Goal: Task Accomplishment & Management: Use online tool/utility

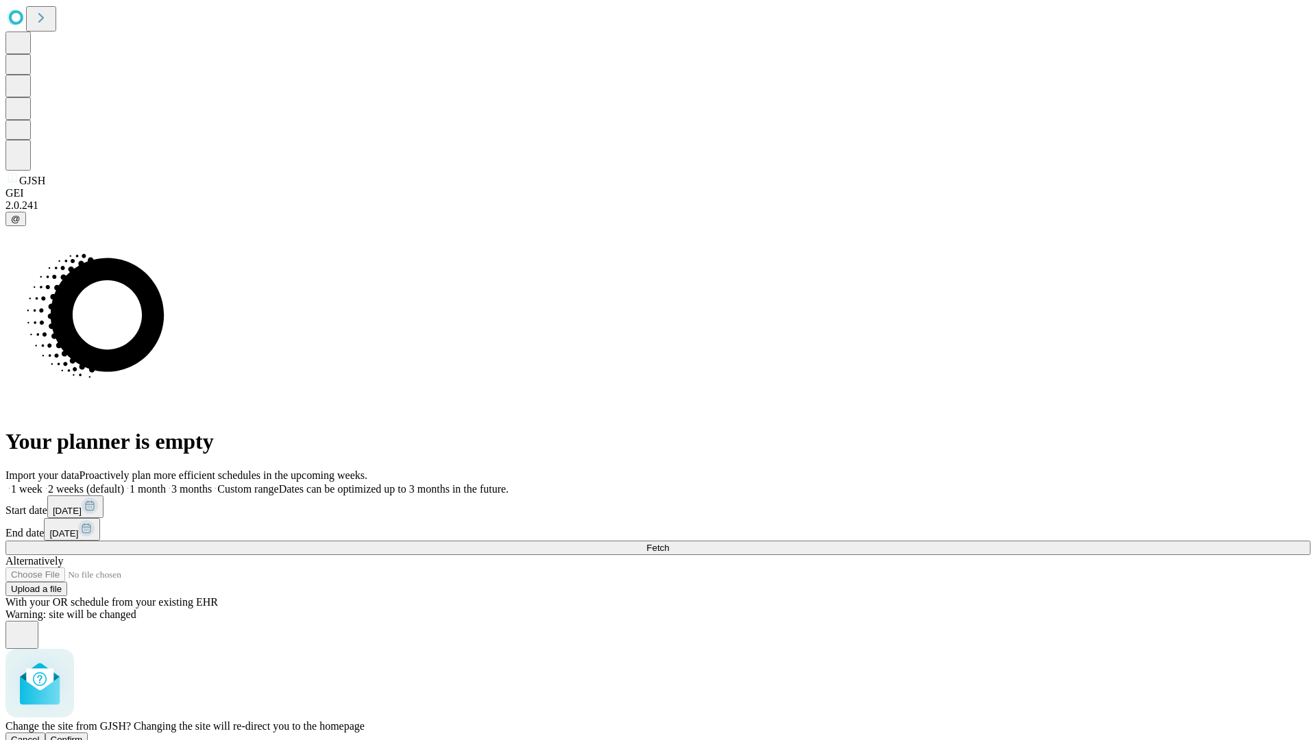
click at [83, 735] on span "Confirm" at bounding box center [67, 740] width 32 height 10
click at [43, 483] on label "1 week" at bounding box center [23, 489] width 37 height 12
click at [669, 543] on span "Fetch" at bounding box center [657, 548] width 23 height 10
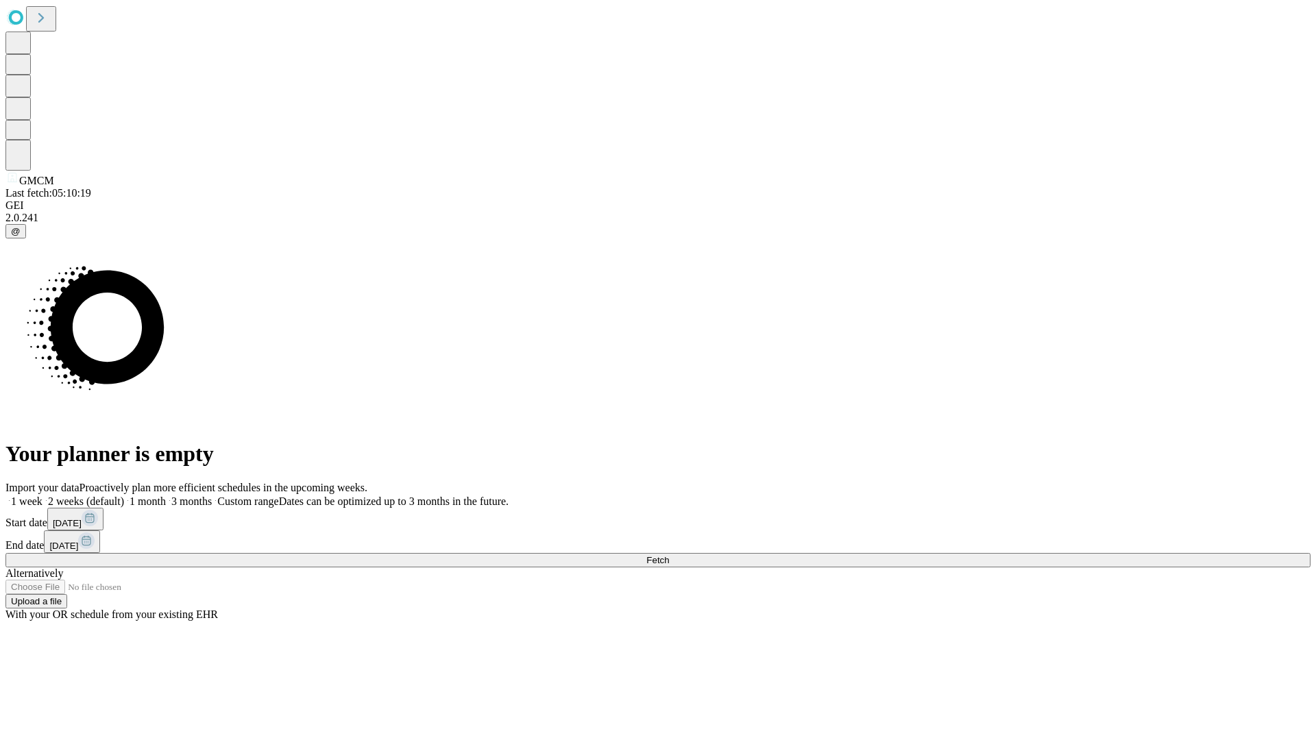
click at [669, 555] on span "Fetch" at bounding box center [657, 560] width 23 height 10
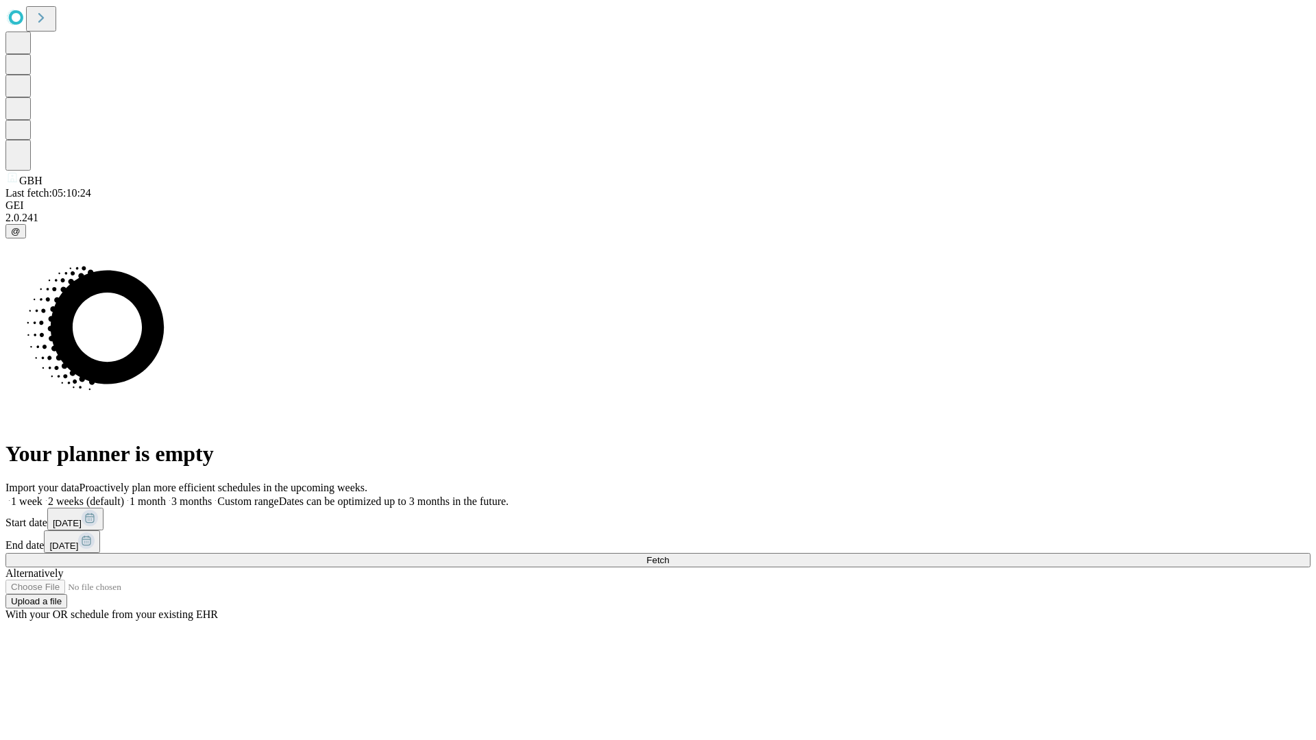
click at [43, 496] on label "1 week" at bounding box center [23, 502] width 37 height 12
click at [669, 555] on span "Fetch" at bounding box center [657, 560] width 23 height 10
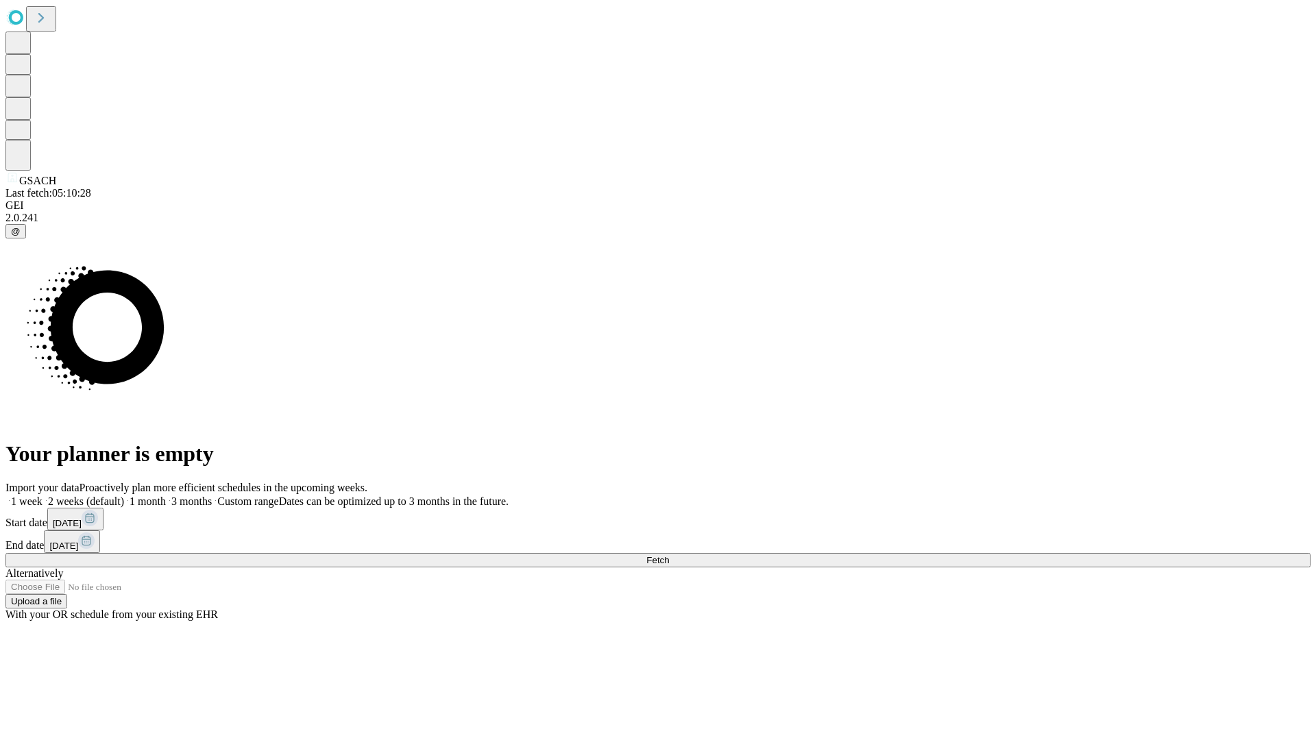
click at [43, 496] on label "1 week" at bounding box center [23, 502] width 37 height 12
click at [669, 555] on span "Fetch" at bounding box center [657, 560] width 23 height 10
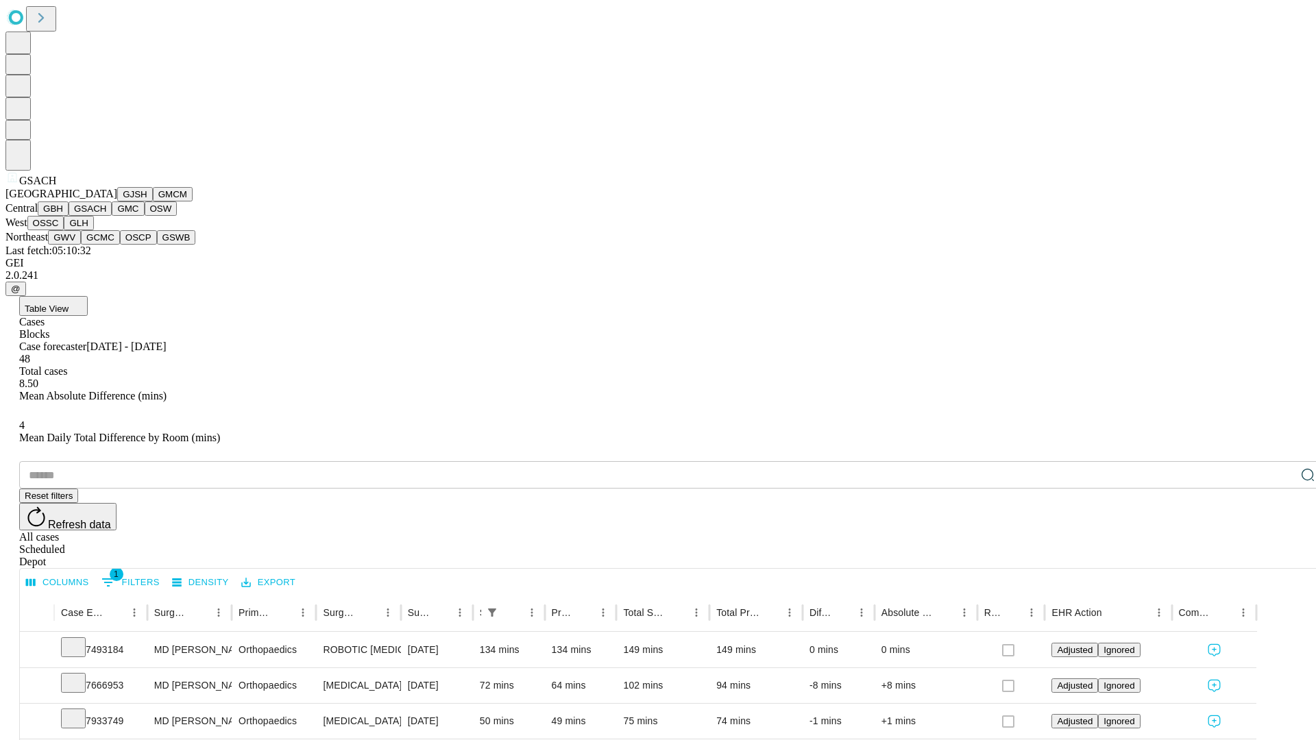
click at [112, 216] on button "GMC" at bounding box center [128, 209] width 32 height 14
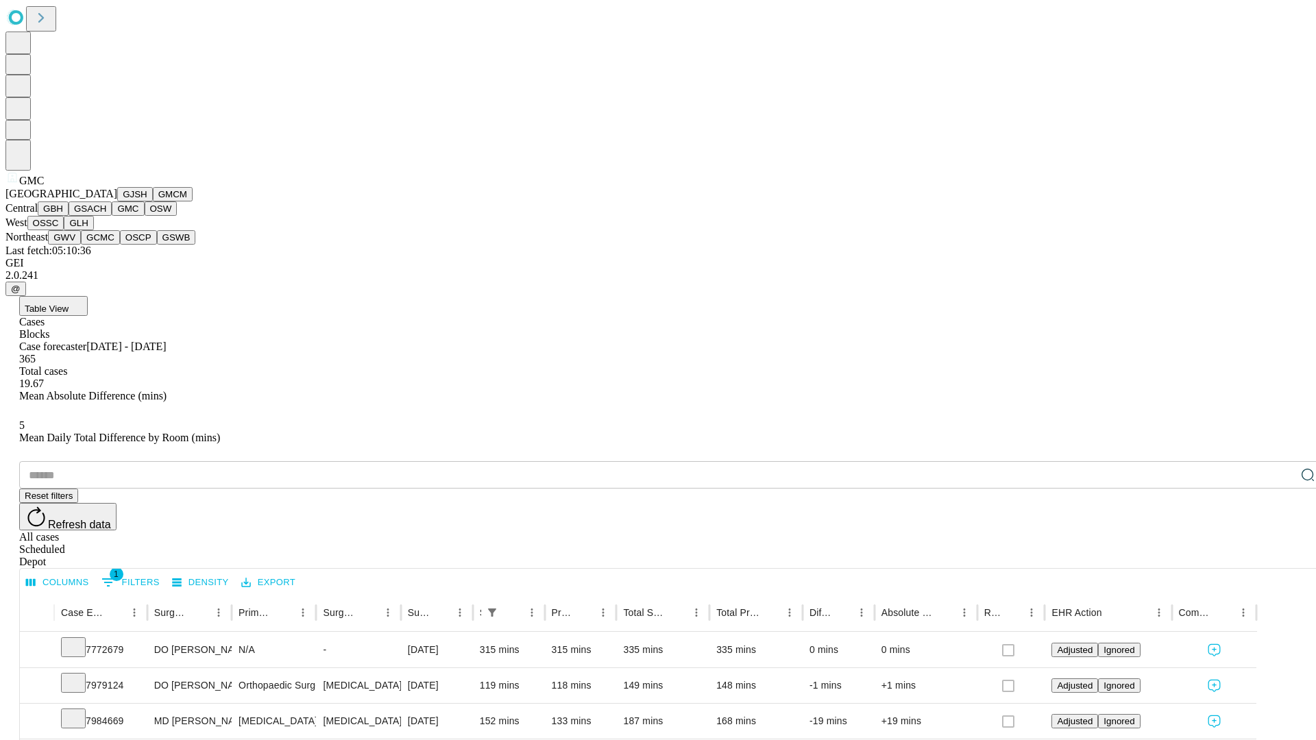
click at [145, 216] on button "OSW" at bounding box center [161, 209] width 33 height 14
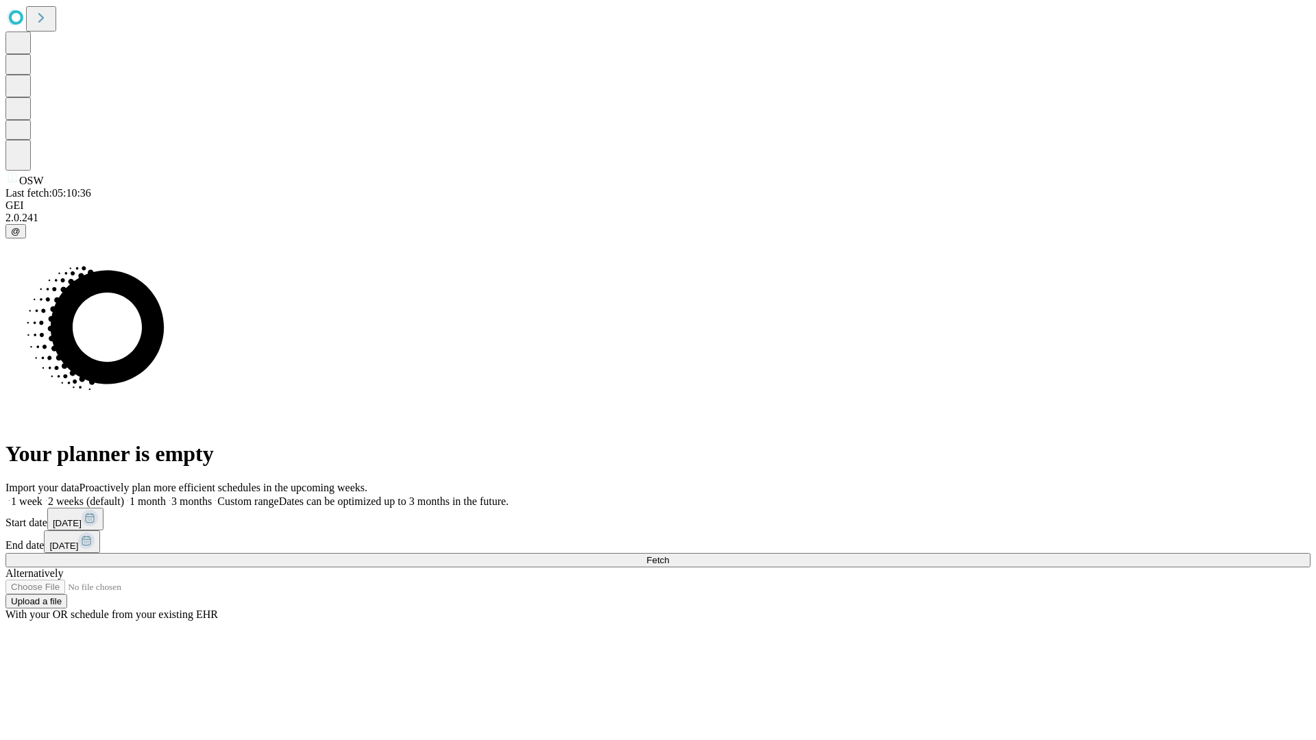
click at [43, 496] on label "1 week" at bounding box center [23, 502] width 37 height 12
click at [669, 555] on span "Fetch" at bounding box center [657, 560] width 23 height 10
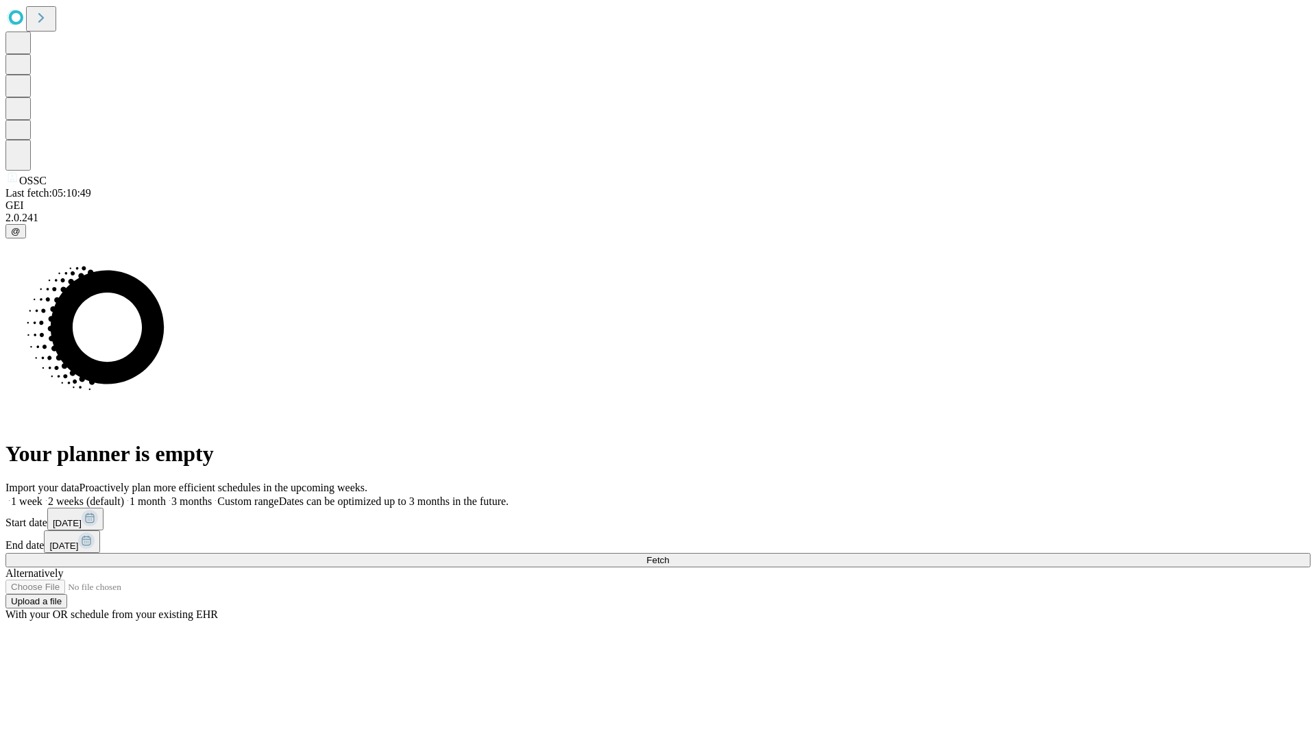
click at [43, 496] on label "1 week" at bounding box center [23, 502] width 37 height 12
click at [669, 555] on span "Fetch" at bounding box center [657, 560] width 23 height 10
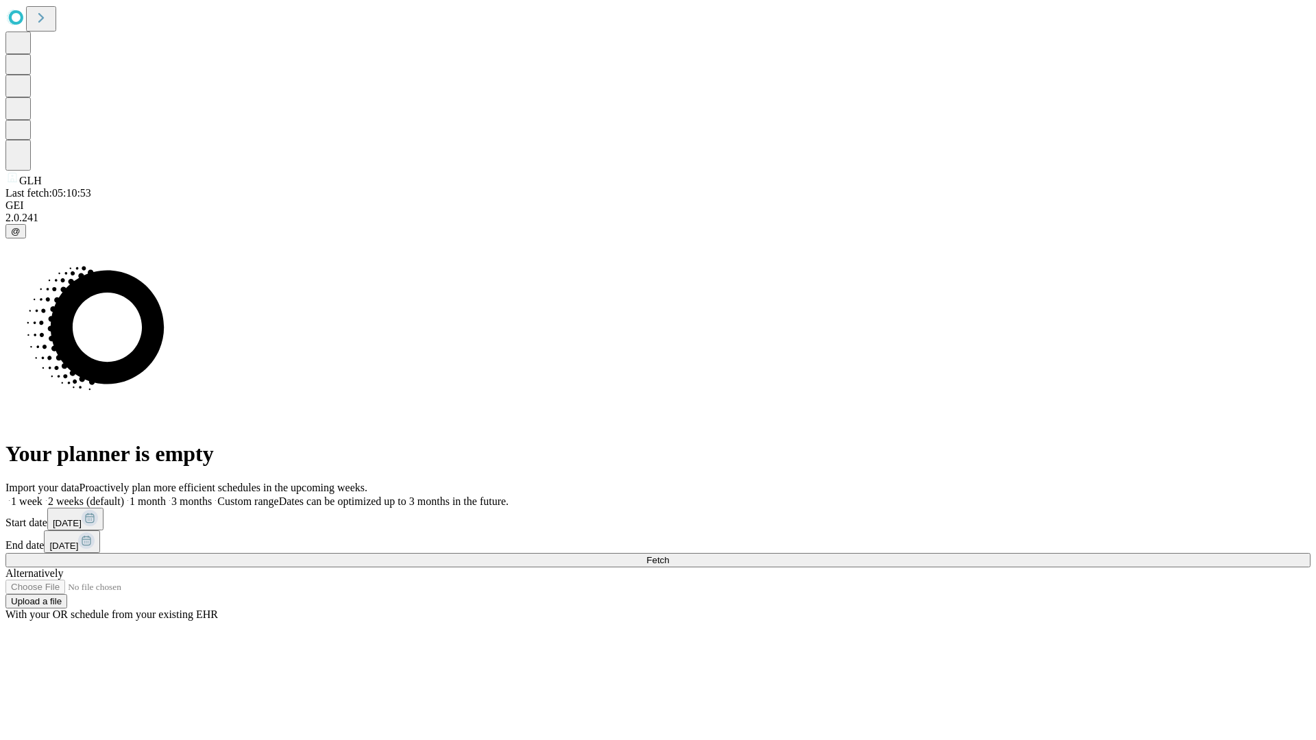
click at [43, 496] on label "1 week" at bounding box center [23, 502] width 37 height 12
click at [669, 555] on span "Fetch" at bounding box center [657, 560] width 23 height 10
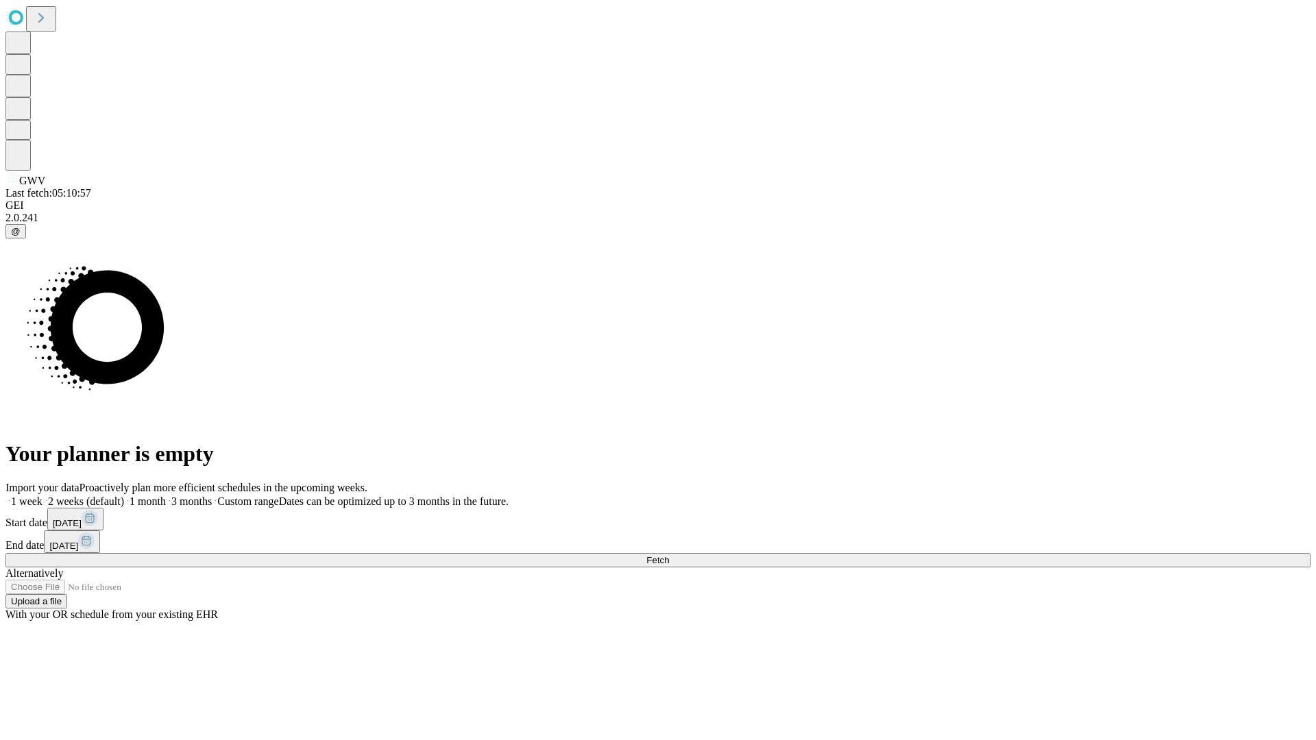
click at [43, 496] on label "1 week" at bounding box center [23, 502] width 37 height 12
click at [669, 555] on span "Fetch" at bounding box center [657, 560] width 23 height 10
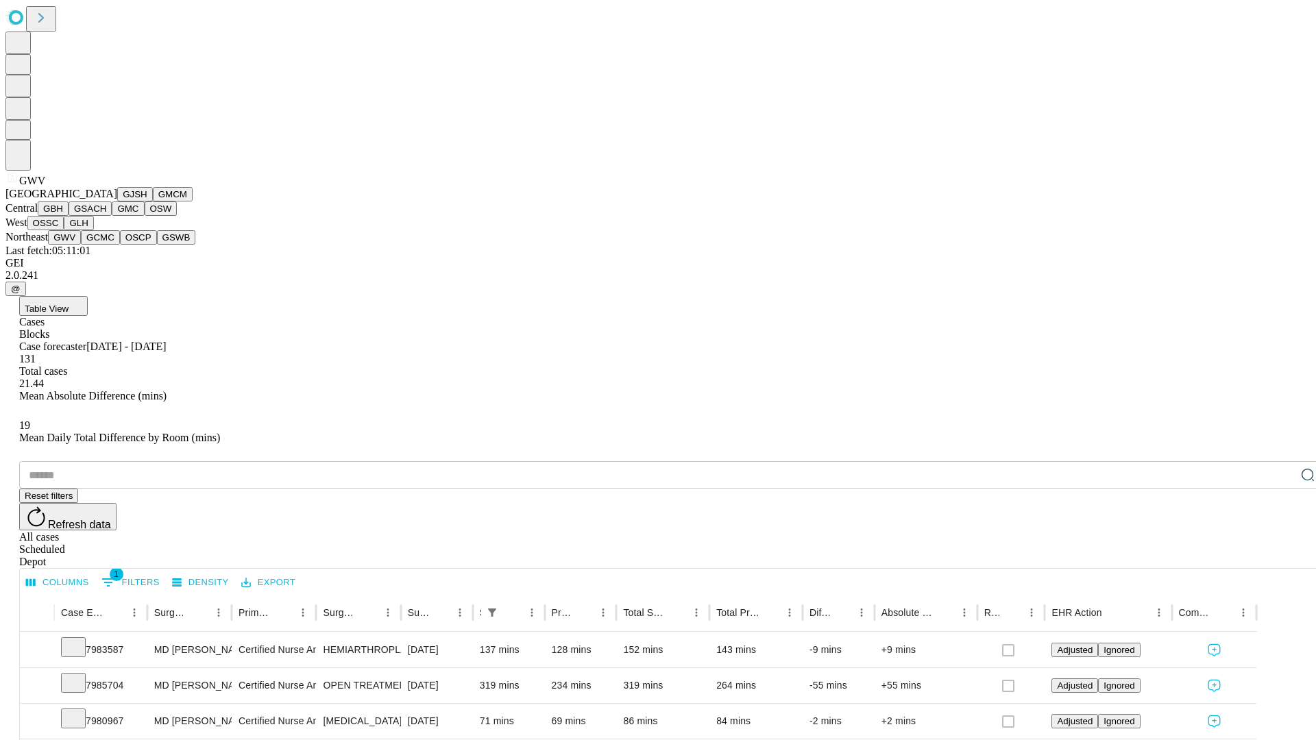
click at [106, 245] on button "GCMC" at bounding box center [100, 237] width 39 height 14
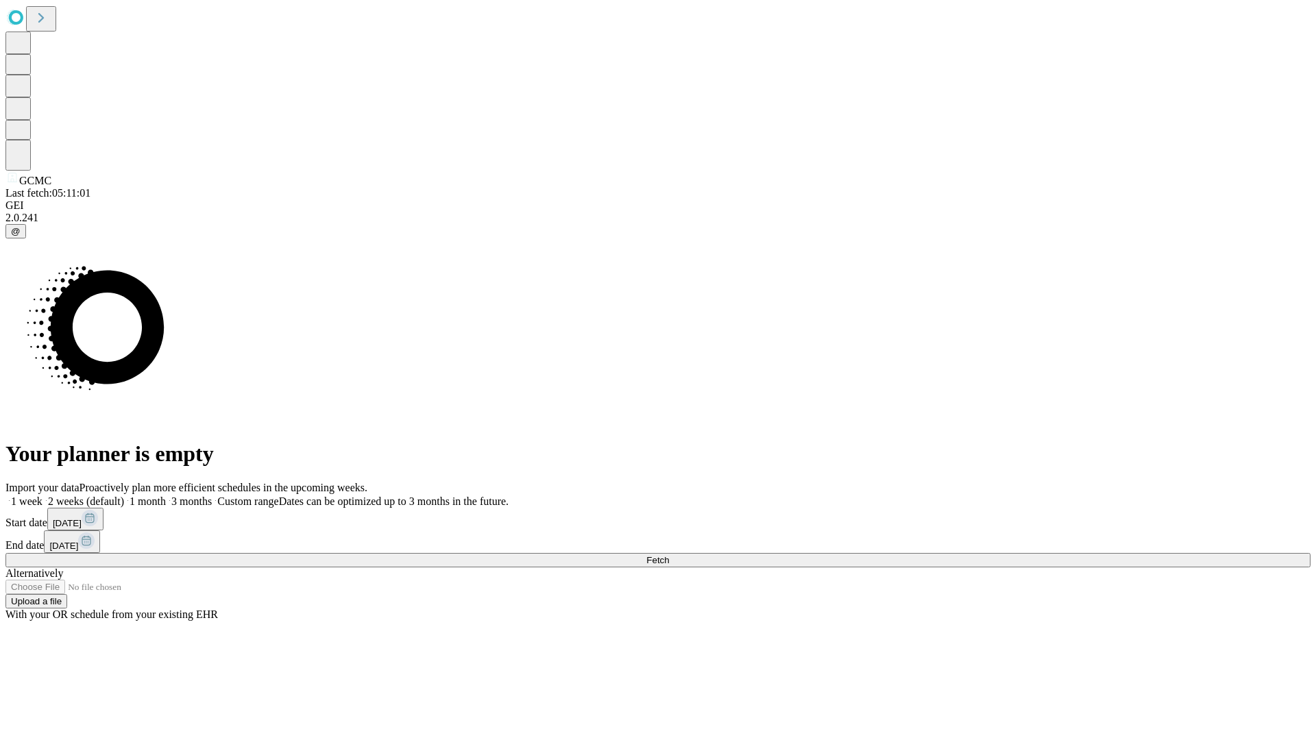
click at [43, 496] on label "1 week" at bounding box center [23, 502] width 37 height 12
click at [669, 555] on span "Fetch" at bounding box center [657, 560] width 23 height 10
